Goal: Task Accomplishment & Management: Manage account settings

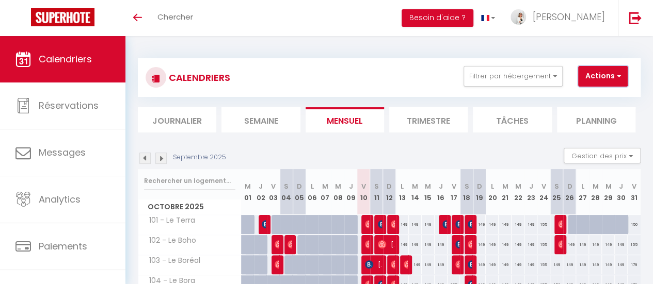
click at [614, 79] on span "button" at bounding box center [617, 76] width 6 height 10
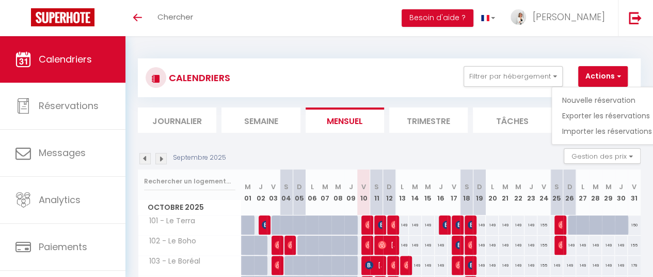
click at [396, 64] on div "CALENDRIERS Filtrer par hébergement En rénovation 101 - Le Terra 102 - Le Boho …" at bounding box center [389, 77] width 503 height 39
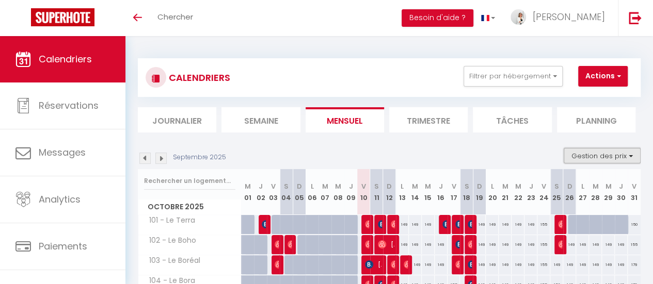
click at [602, 158] on button "Gestion des prix" at bounding box center [602, 155] width 77 height 15
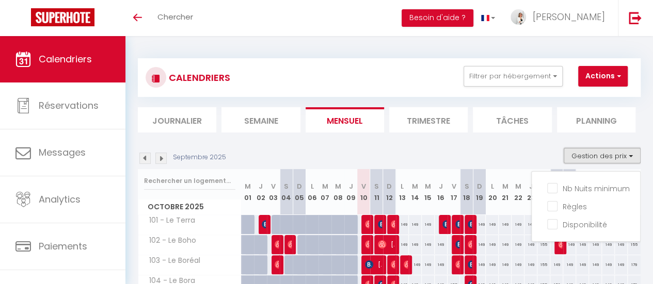
click at [602, 158] on button "Gestion des prix" at bounding box center [602, 155] width 77 height 15
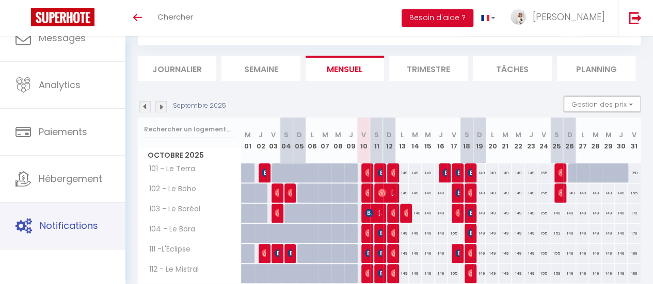
scroll to position [77, 0]
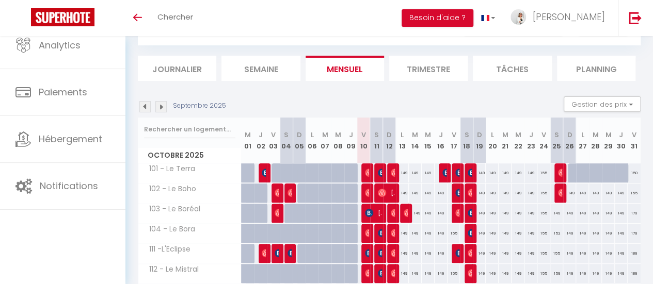
click at [159, 111] on img at bounding box center [160, 106] width 11 height 11
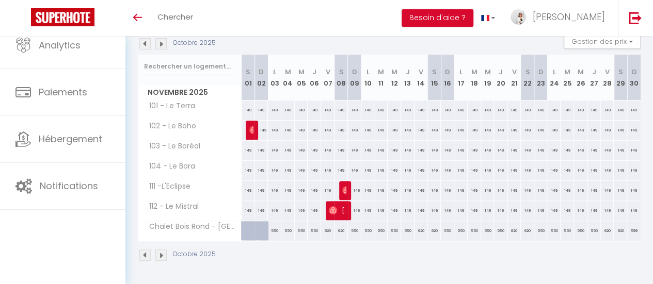
scroll to position [120, 0]
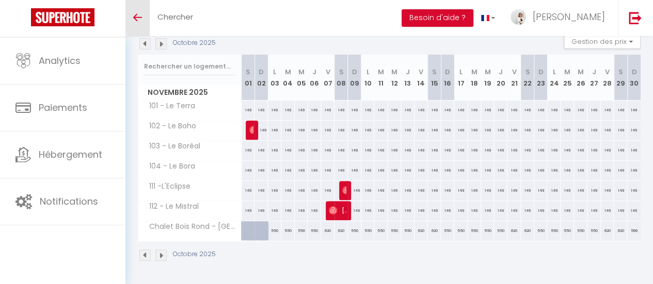
click at [145, 21] on link "Toggle menubar" at bounding box center [137, 18] width 24 height 36
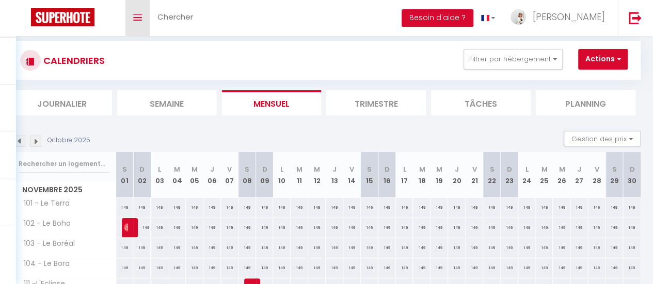
scroll to position [69, 0]
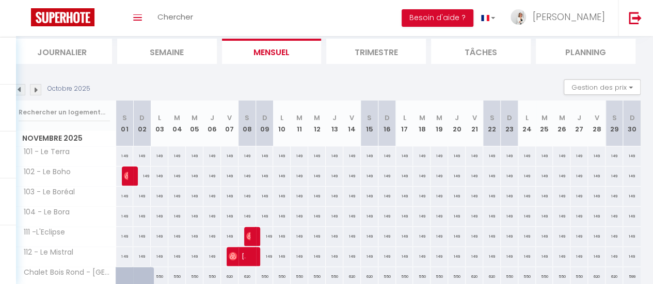
click at [21, 90] on img at bounding box center [19, 89] width 11 height 11
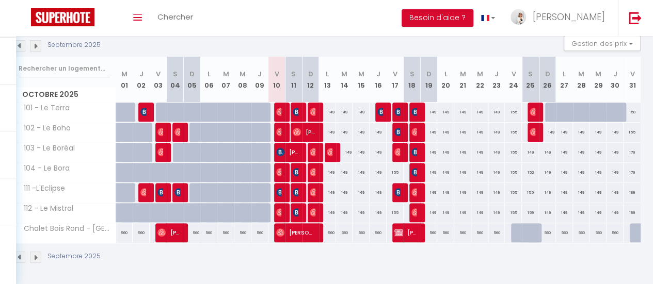
scroll to position [120, 0]
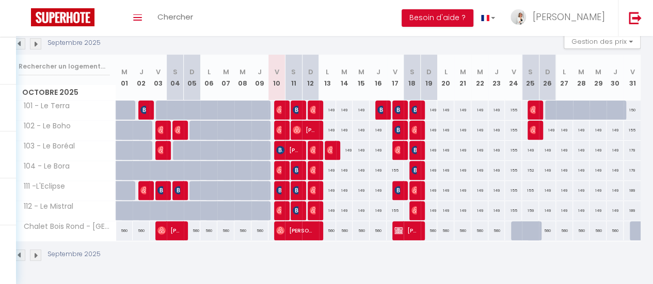
click at [328, 104] on div "149" at bounding box center [327, 110] width 17 height 19
type input "149"
type input "Lun 13 Octobre 2025"
type input "[DATE] Octobre 2025"
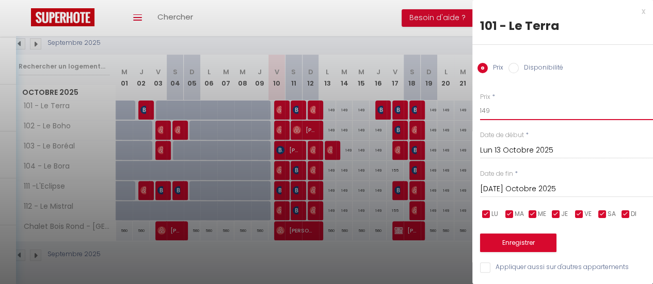
click at [494, 109] on input "149" at bounding box center [566, 111] width 173 height 19
click at [633, 11] on div "x" at bounding box center [558, 11] width 173 height 12
